Goal: Obtain resource: Obtain resource

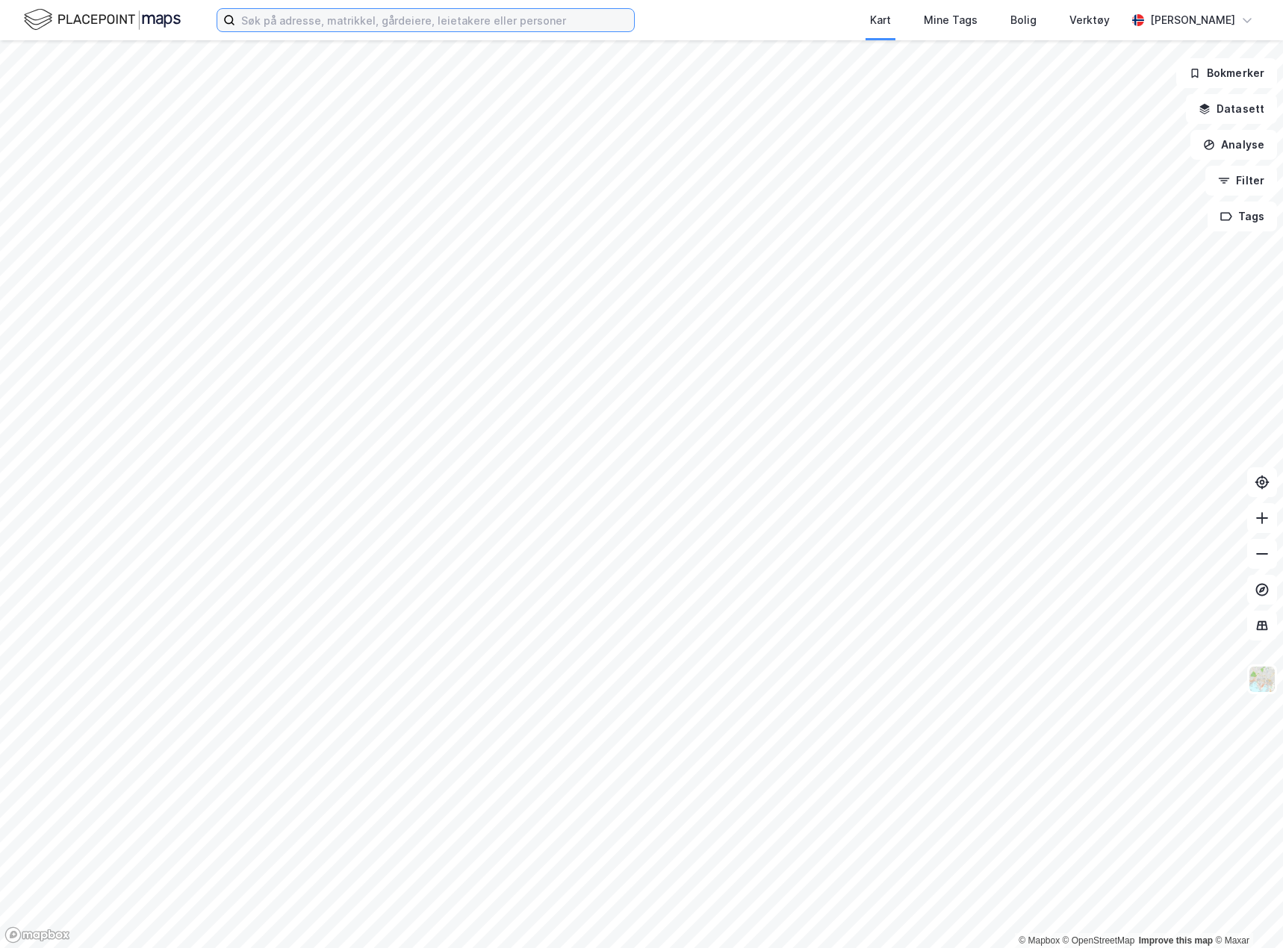
click at [373, 19] on input at bounding box center [434, 20] width 399 height 22
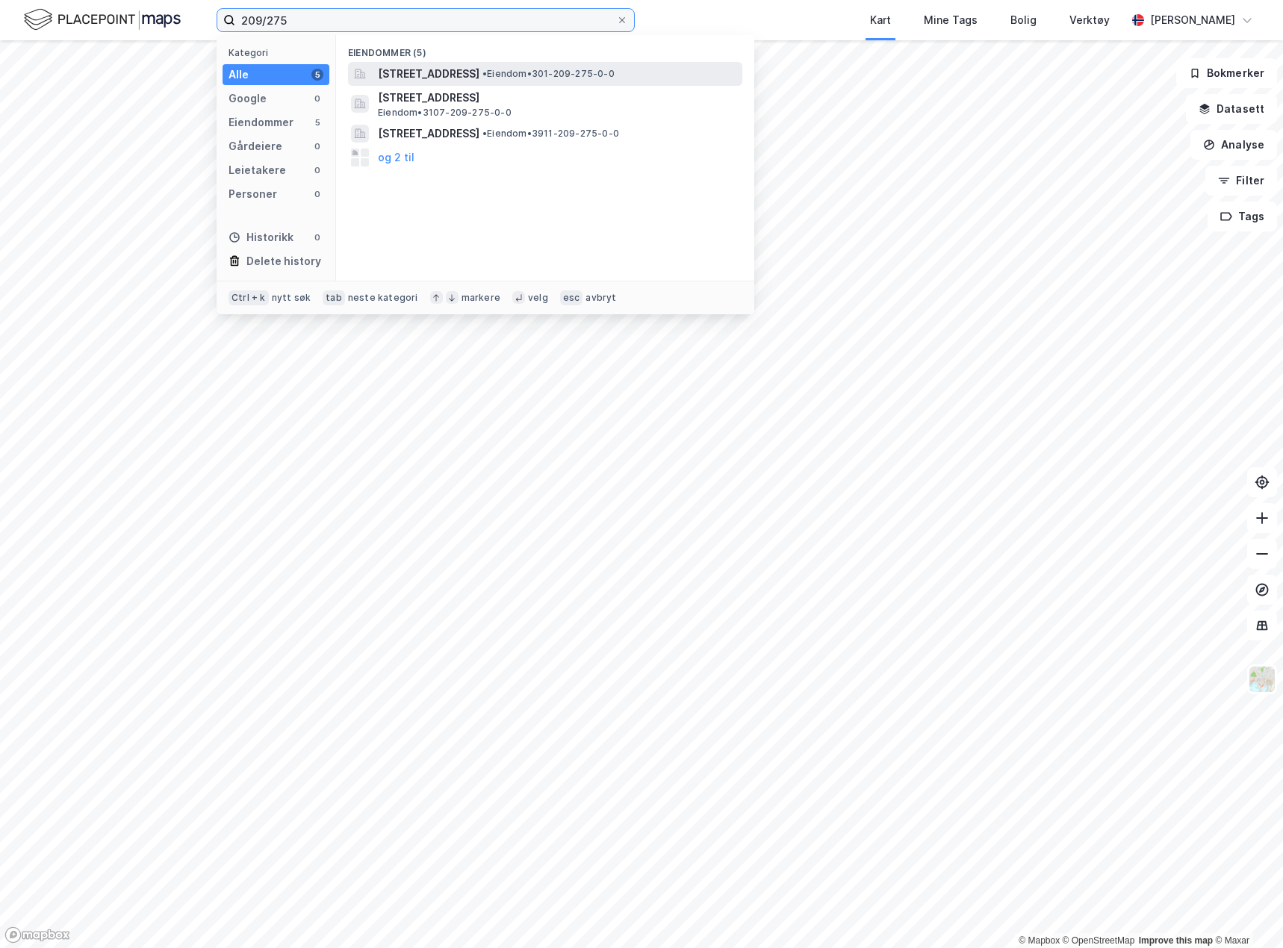
type input "209/275"
click at [439, 63] on div "[STREET_ADDRESS] • Eiendom • 301-209-275-0-0" at bounding box center [545, 74] width 394 height 24
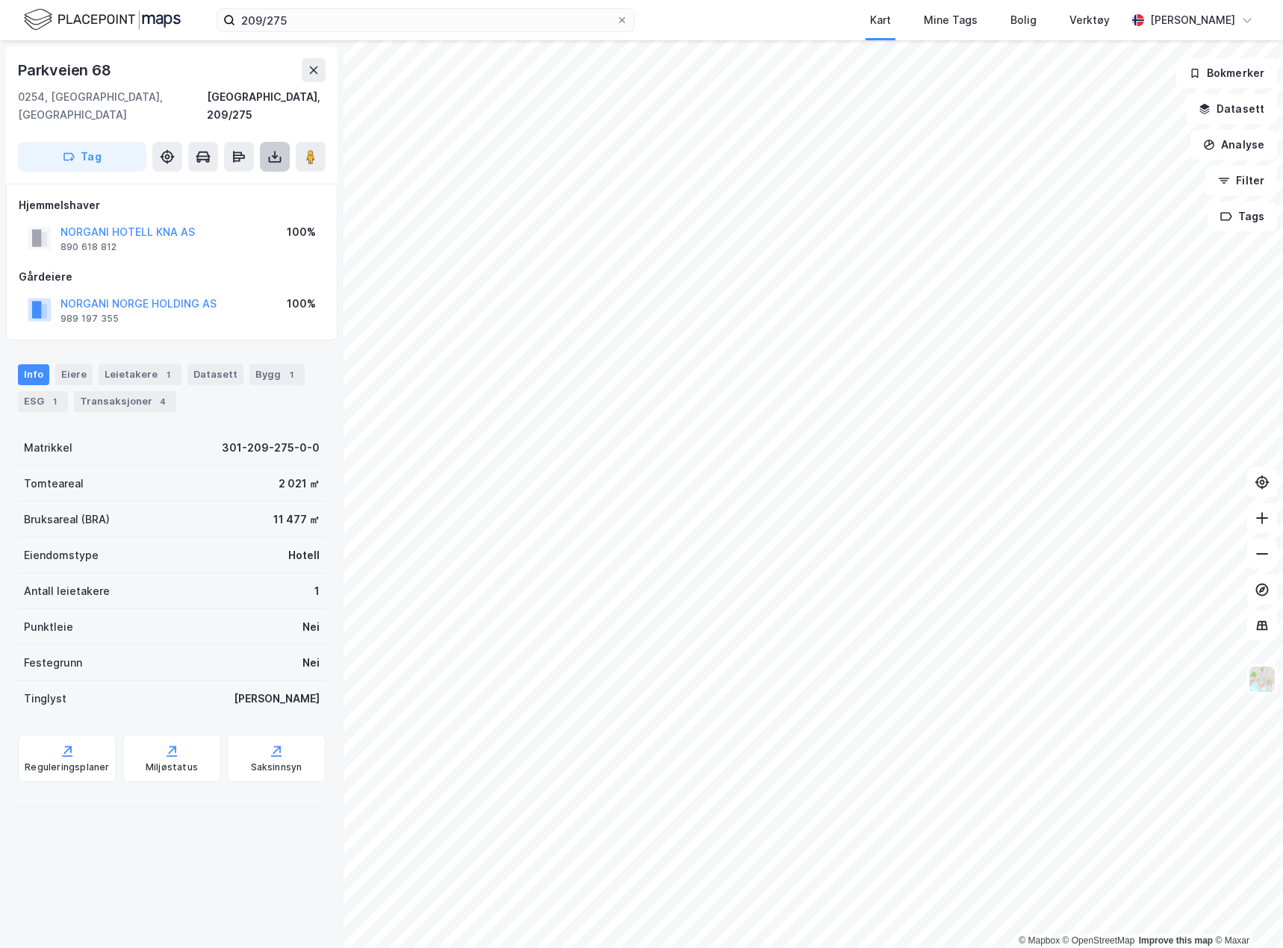
click at [275, 149] on icon at bounding box center [274, 156] width 15 height 15
click at [240, 181] on div "Last ned grunnbok" at bounding box center [201, 187] width 87 height 12
click at [277, 149] on icon at bounding box center [274, 156] width 15 height 15
click at [231, 181] on div "Last ned grunnbok" at bounding box center [201, 187] width 87 height 12
click at [266, 146] on button at bounding box center [275, 157] width 30 height 30
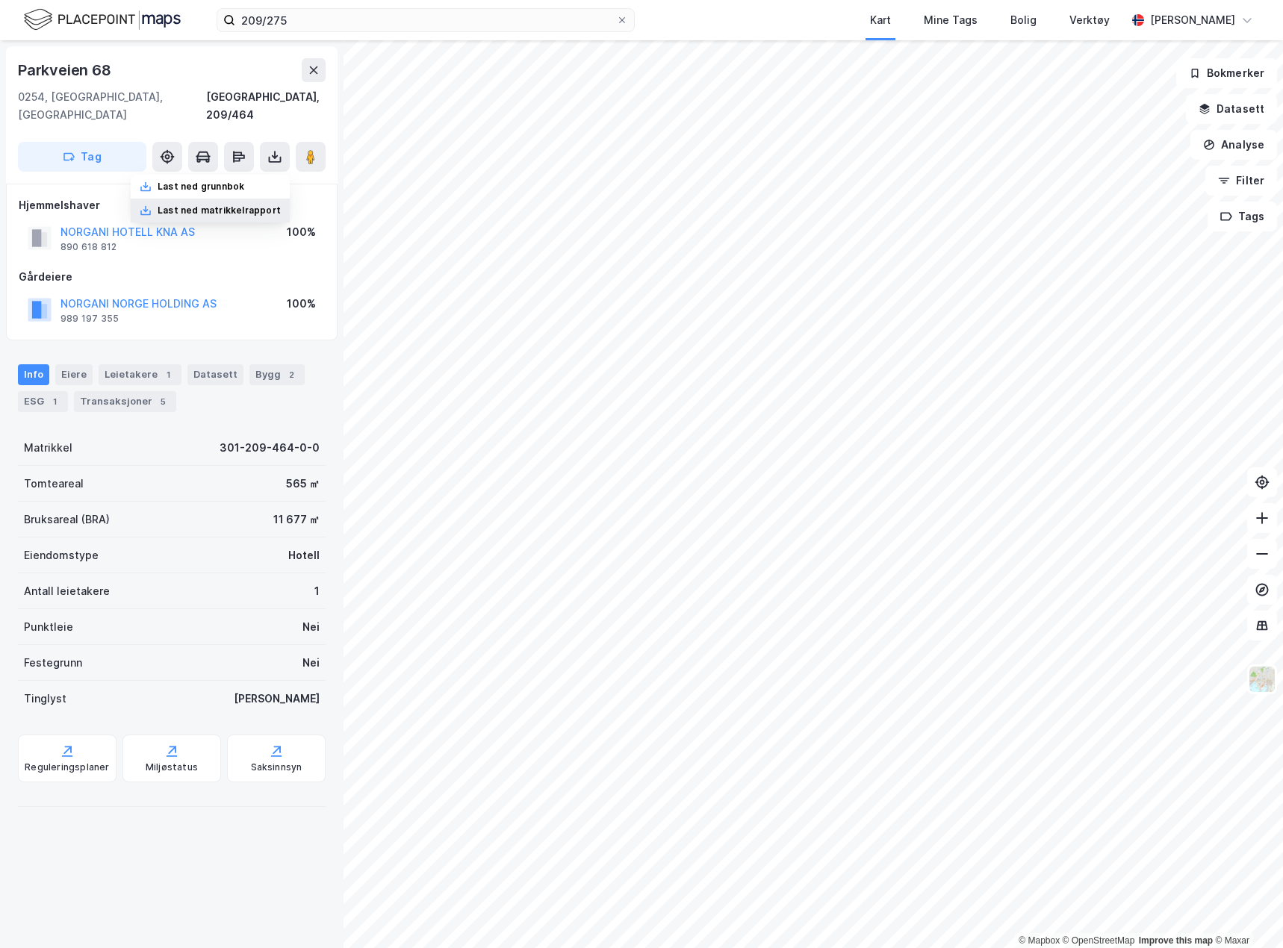
click at [223, 205] on div "Last ned matrikkelrapport" at bounding box center [219, 211] width 123 height 12
click at [59, 762] on div "Reguleringsplaner" at bounding box center [67, 768] width 84 height 12
